Goal: Task Accomplishment & Management: Use online tool/utility

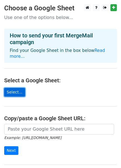
click at [18, 88] on link "Select..." at bounding box center [14, 92] width 21 height 9
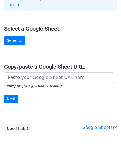
scroll to position [55, 0]
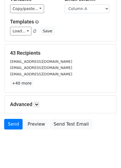
scroll to position [70, 0]
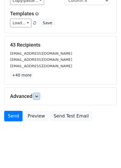
click at [35, 95] on link at bounding box center [36, 96] width 6 height 6
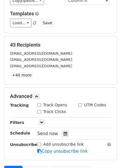
click at [40, 105] on input "Track Opens" at bounding box center [39, 105] width 4 height 4
checkbox input "true"
click at [40, 110] on input "Track Clicks" at bounding box center [39, 112] width 4 height 4
checkbox input "true"
click at [81, 104] on input "UTM Codes" at bounding box center [80, 105] width 4 height 4
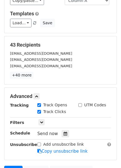
checkbox input "true"
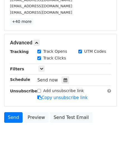
scroll to position [124, 0]
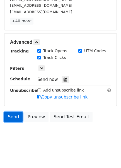
click at [19, 115] on link "Send" at bounding box center [13, 117] width 18 height 11
click at [18, 117] on link "Send" at bounding box center [13, 117] width 18 height 11
